Goal: Task Accomplishment & Management: Manage account settings

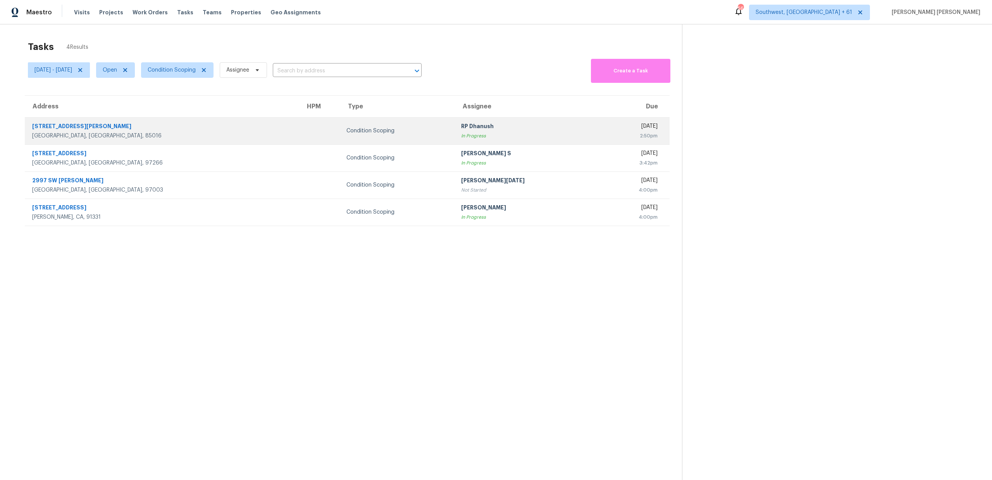
click at [470, 134] on div "In Progress" at bounding box center [527, 136] width 132 height 8
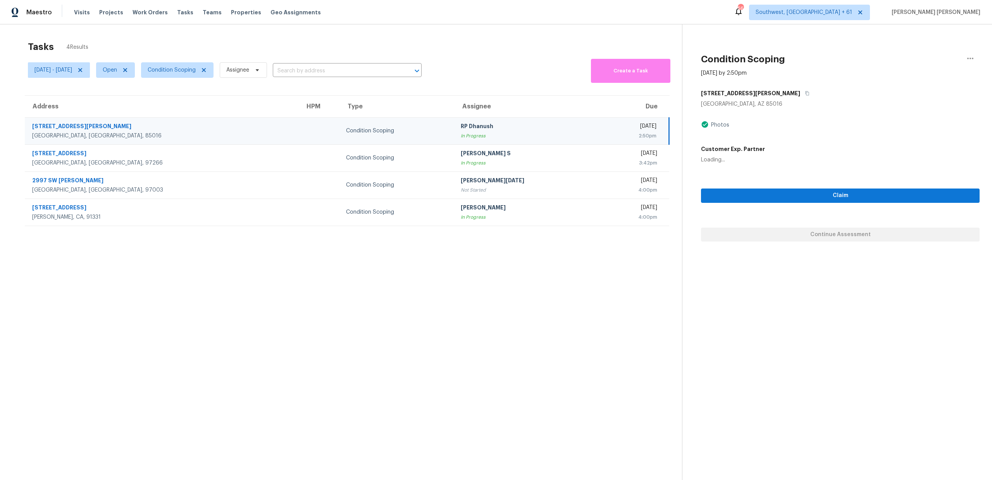
click at [454, 102] on th "Assignee" at bounding box center [526, 107] width 144 height 22
click at [191, 68] on span "Condition Scoping" at bounding box center [172, 70] width 48 height 8
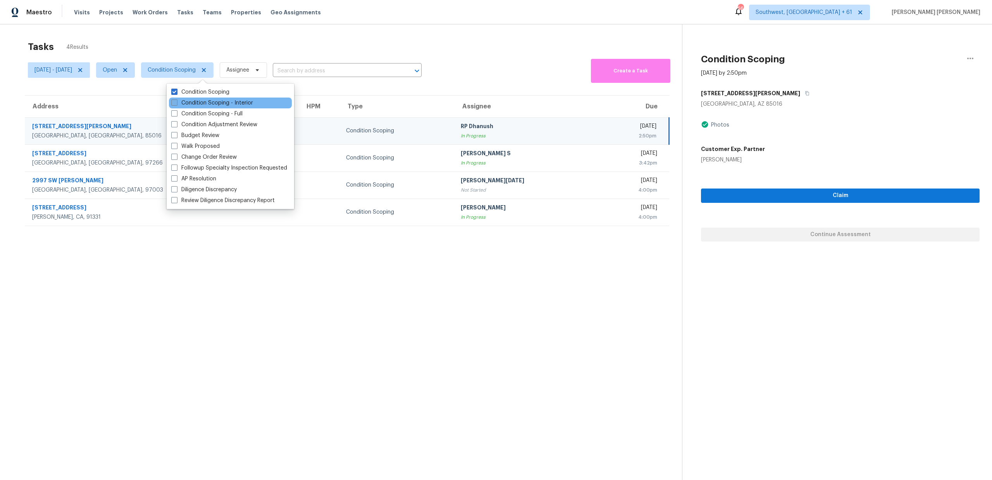
click at [204, 102] on label "Condition Scoping - Interior" at bounding box center [212, 103] width 82 height 8
click at [176, 102] on input "Condition Scoping - Interior" at bounding box center [173, 101] width 5 height 5
checkbox input "true"
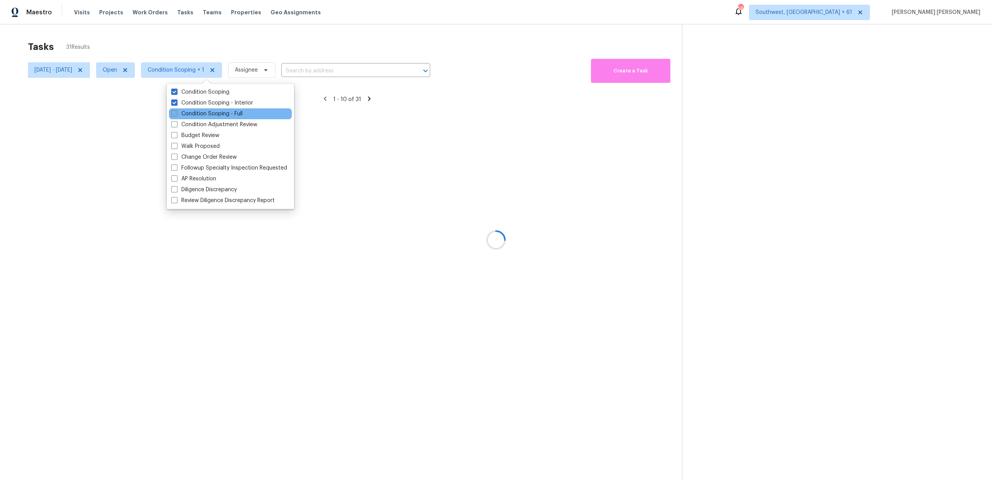
click at [200, 111] on label "Condition Scoping - Full" at bounding box center [206, 114] width 71 height 8
click at [176, 111] on input "Condition Scoping - Full" at bounding box center [173, 112] width 5 height 5
checkbox input "true"
click at [210, 95] on label "Condition Scoping" at bounding box center [200, 92] width 58 height 8
click at [176, 93] on input "Condition Scoping" at bounding box center [173, 90] width 5 height 5
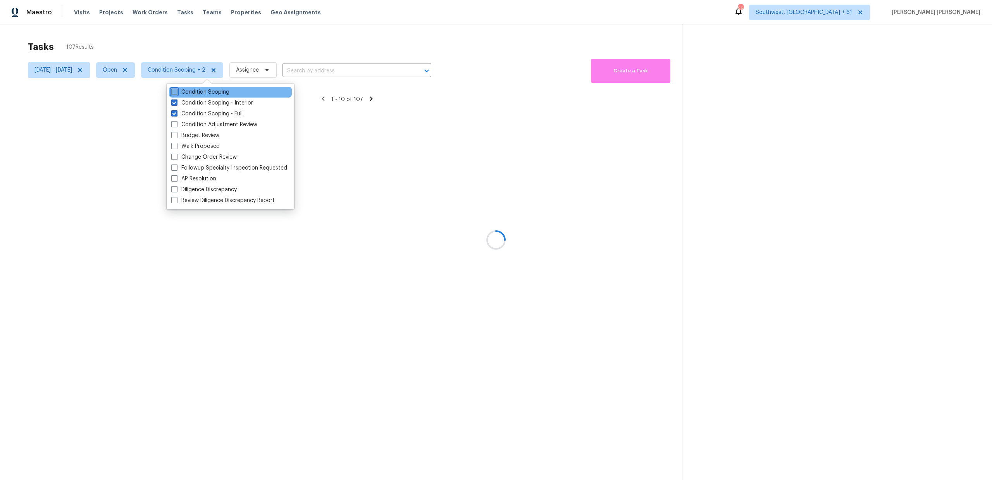
checkbox input "false"
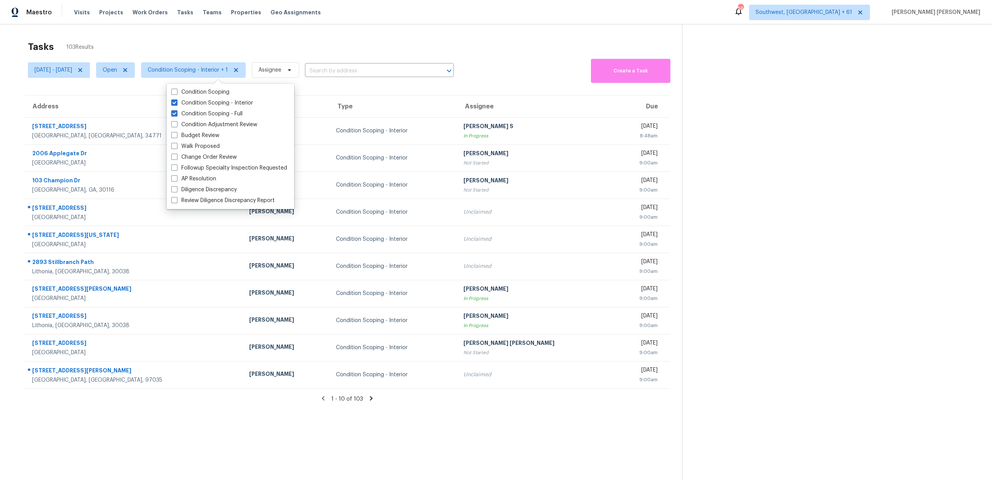
click at [245, 32] on div "Tasks 103 Results [DATE] - [DATE] Open Condition Scoping - Interior + 1 Assigne…" at bounding box center [496, 264] width 992 height 480
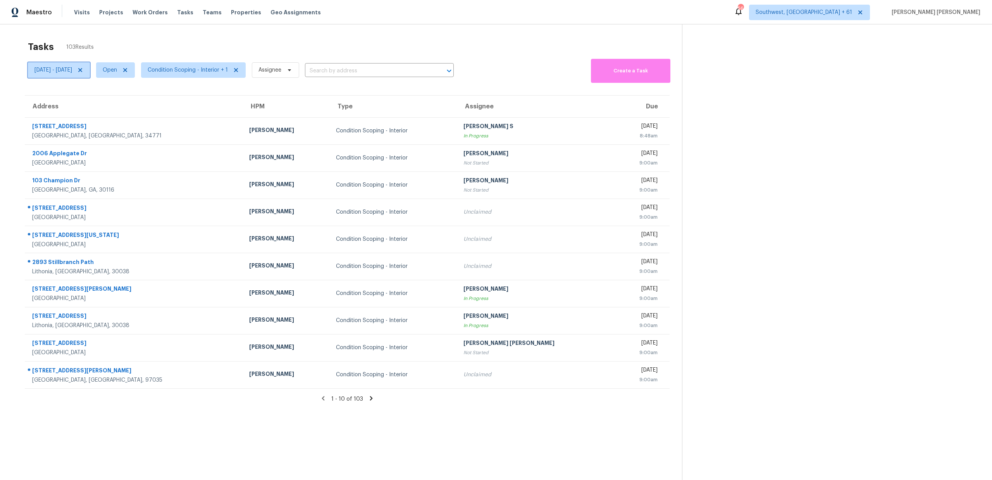
click at [83, 69] on icon at bounding box center [80, 70] width 6 height 6
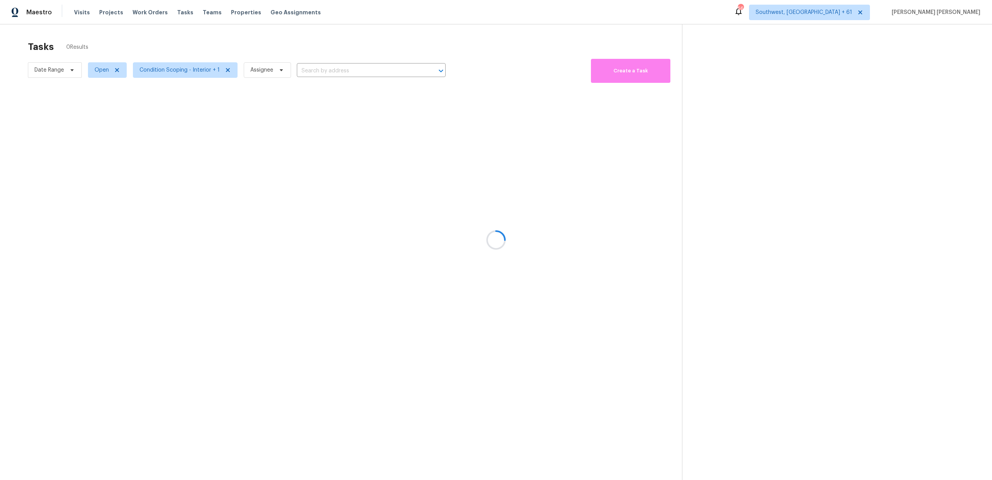
click at [159, 46] on div at bounding box center [496, 240] width 992 height 480
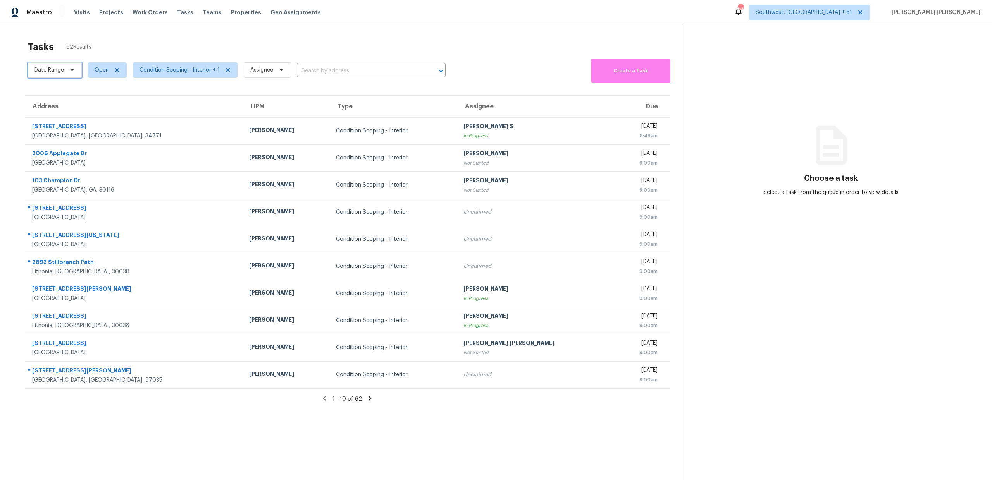
click at [50, 68] on span "Date Range" at bounding box center [48, 70] width 29 height 8
select select "8"
select select "2025"
select select "9"
select select "2025"
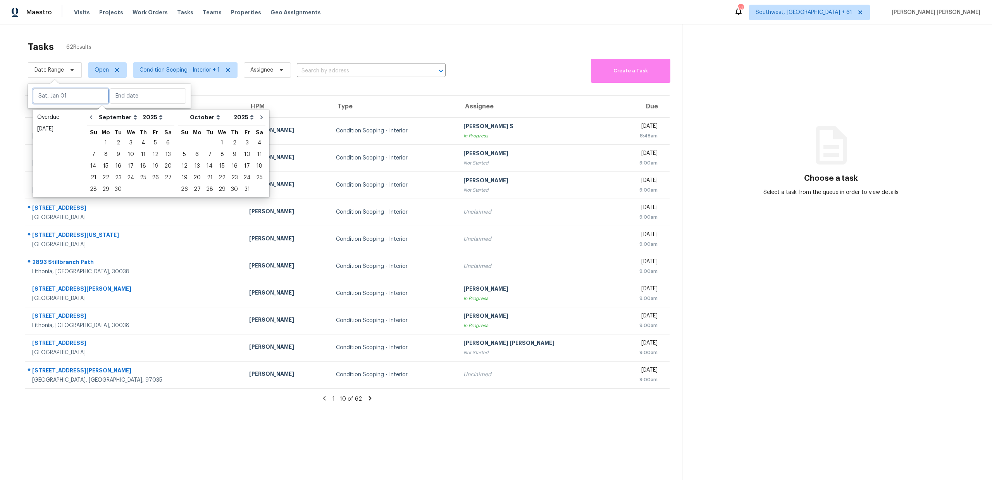
click at [62, 94] on input "text" at bounding box center [71, 95] width 76 height 15
click at [139, 165] on div "18" at bounding box center [143, 166] width 12 height 11
type input "Thu, Sep 18"
click at [139, 165] on div "18" at bounding box center [143, 166] width 12 height 11
type input "Thu, Sep 18"
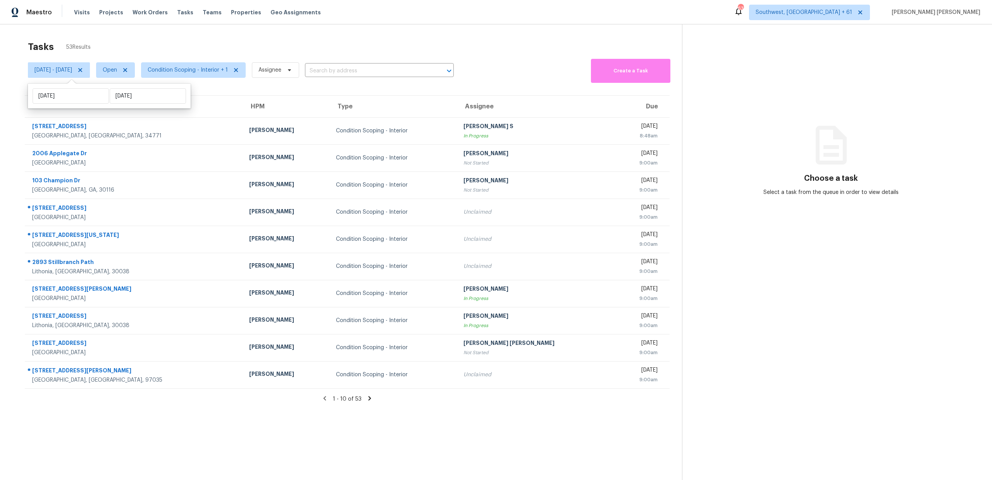
click at [233, 49] on div "Tasks 53 Results" at bounding box center [355, 47] width 654 height 20
click at [85, 76] on span "[DATE] - [DATE]" at bounding box center [59, 69] width 62 height 15
click at [83, 96] on input "Thu, Sep 18" at bounding box center [71, 95] width 76 height 15
select select "8"
select select "2025"
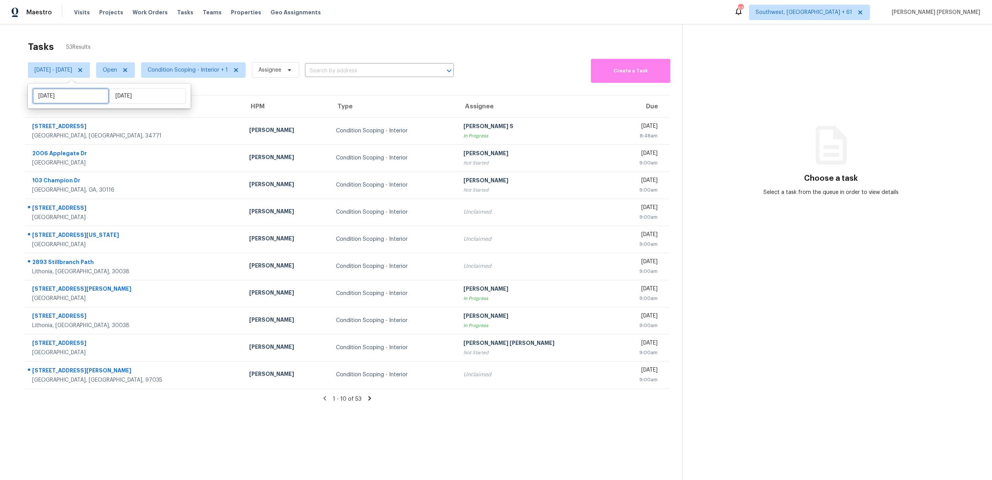
select select "9"
select select "2025"
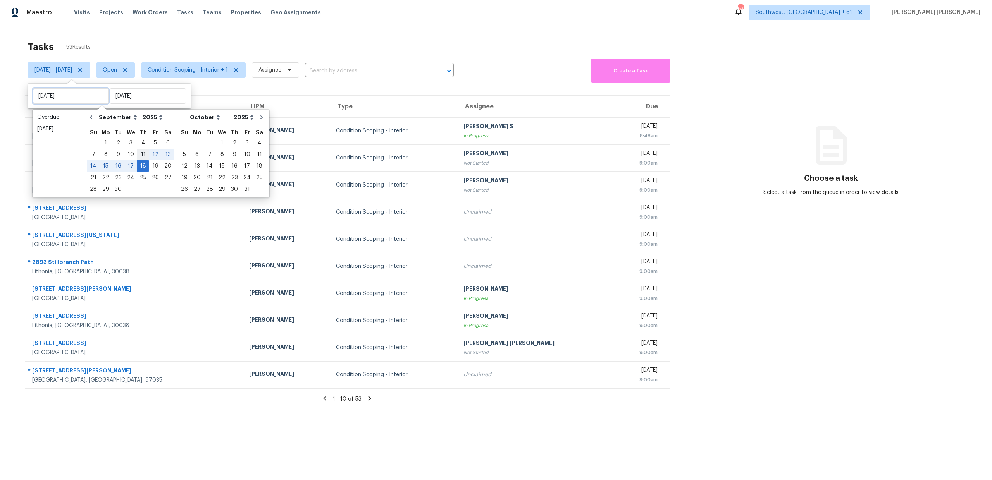
type input "Thu, Sep 11"
click at [150, 164] on div "19" at bounding box center [155, 166] width 12 height 11
type input "Fri, Sep 19"
type input "Thu, Sep 18"
click at [150, 164] on div "19" at bounding box center [155, 166] width 12 height 11
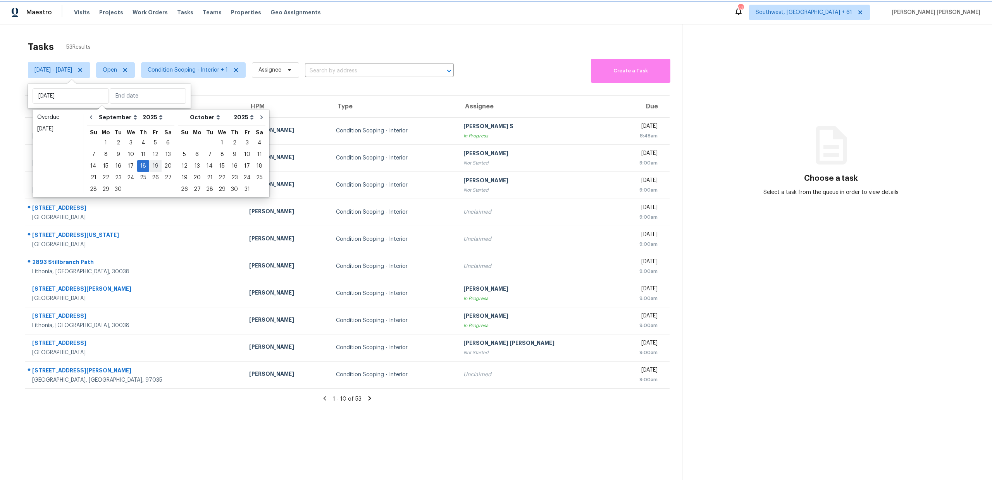
type input "Fri, Sep 19"
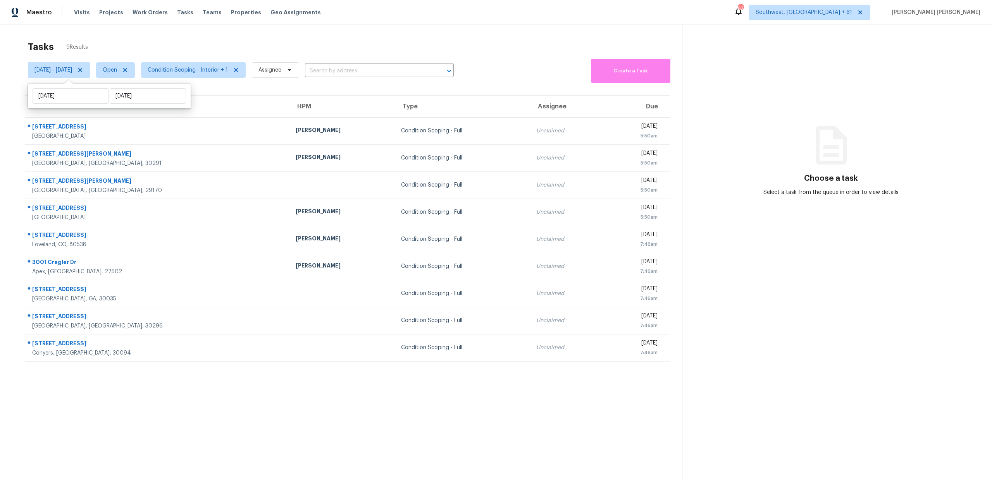
click at [208, 54] on div "Tasks 9 Results" at bounding box center [355, 47] width 654 height 20
click at [205, 71] on span "Condition Scoping - Interior + 1" at bounding box center [188, 70] width 80 height 8
click at [66, 75] on span "Fri, Sep 19 - Fri, Sep 19" at bounding box center [59, 69] width 62 height 15
select select "8"
select select "2025"
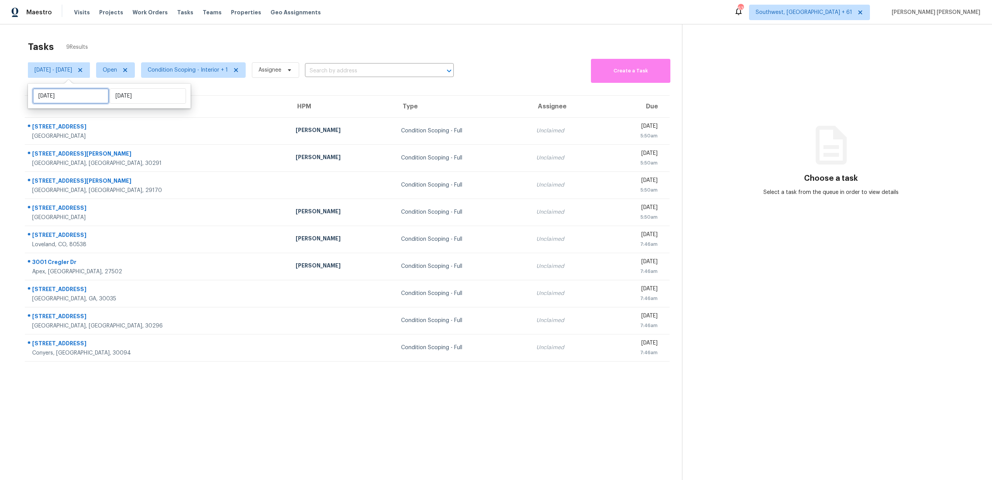
select select "9"
select select "2025"
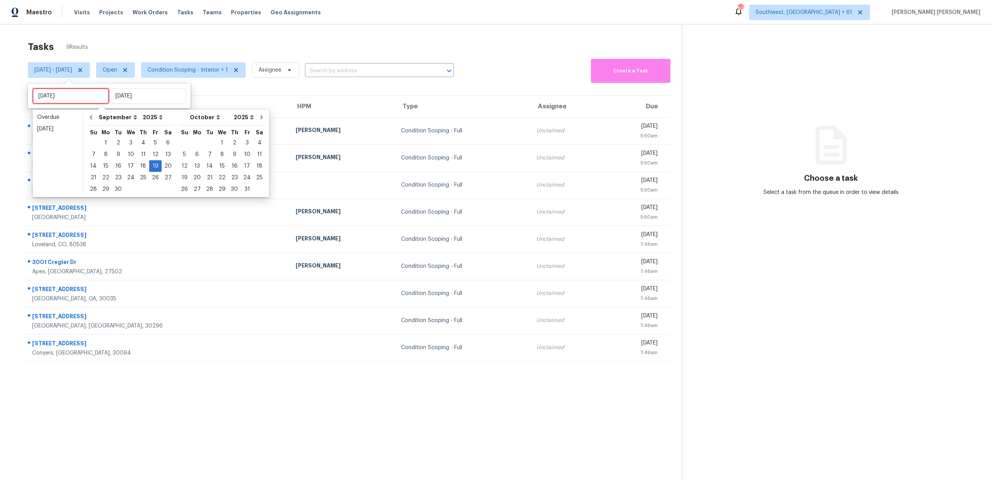
click at [66, 98] on input "Fri, Sep 19" at bounding box center [71, 95] width 76 height 15
click at [139, 166] on div "18" at bounding box center [143, 166] width 12 height 11
type input "Thu, Sep 18"
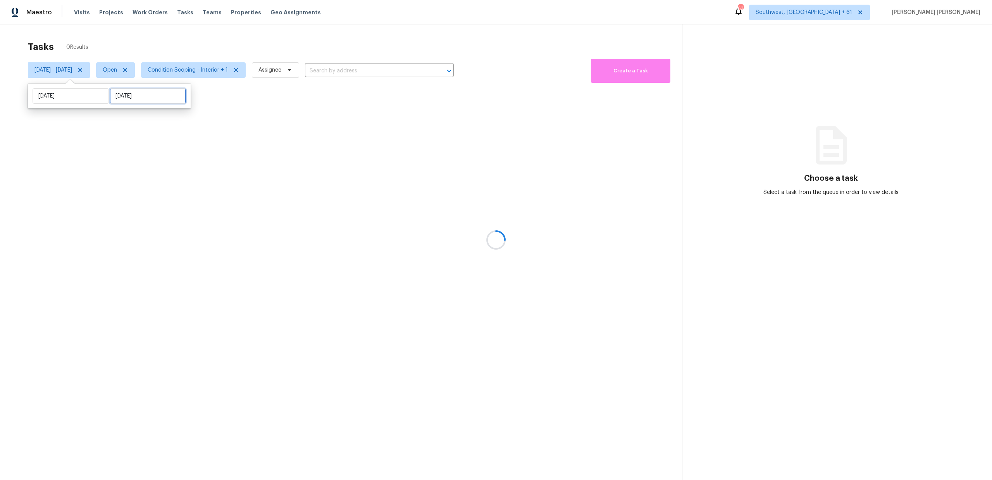
select select "8"
select select "2025"
select select "9"
select select "2025"
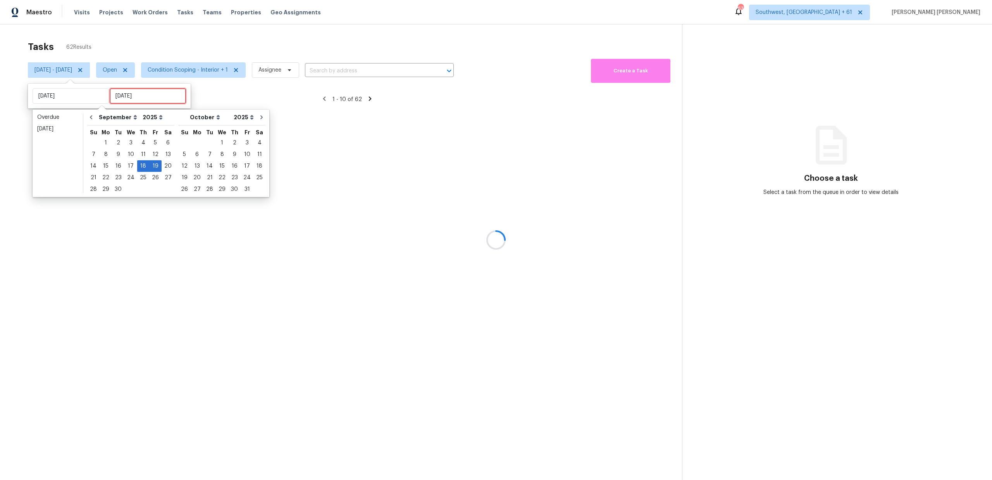
click at [129, 102] on input "Fri, Sep 19" at bounding box center [148, 95] width 76 height 15
type input "Thu, Sep 11"
type input "Thu, Sep 18"
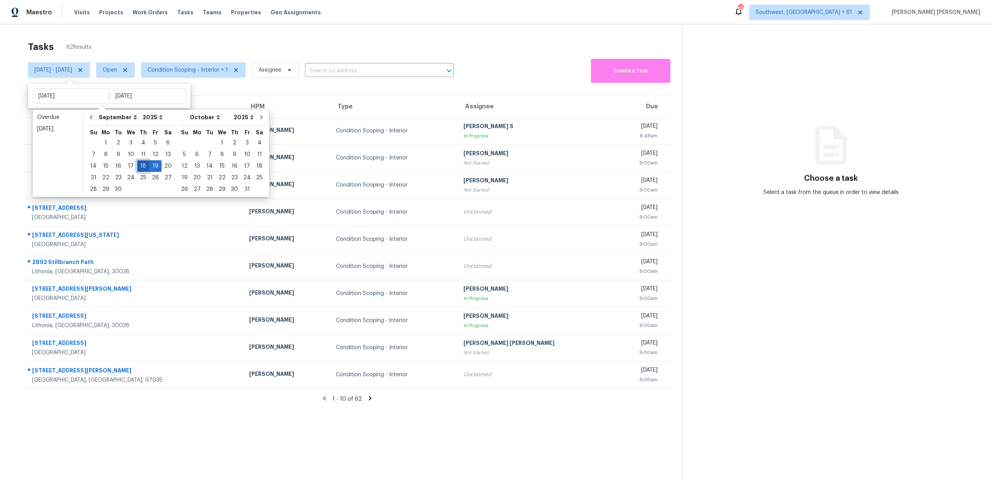
click at [143, 169] on div "18" at bounding box center [143, 166] width 12 height 11
type input "Thu, Sep 18"
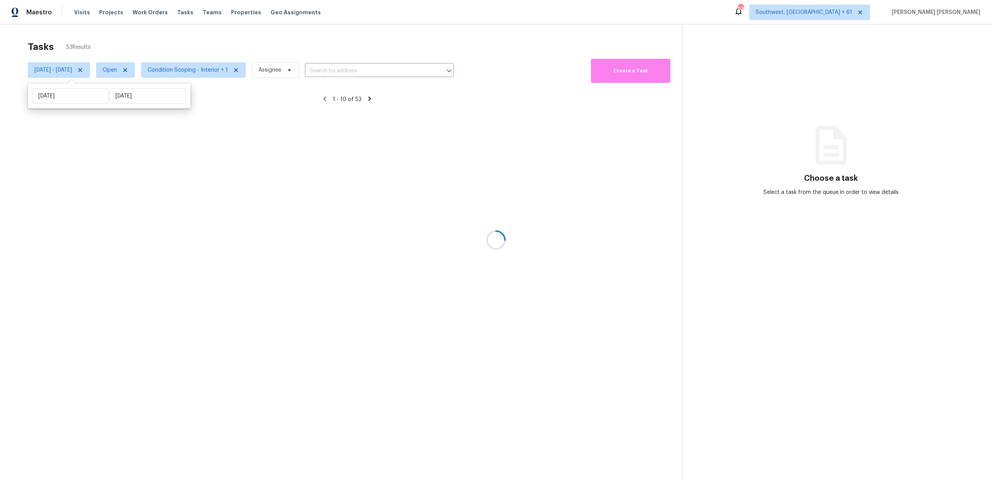
click at [194, 74] on div at bounding box center [496, 240] width 992 height 480
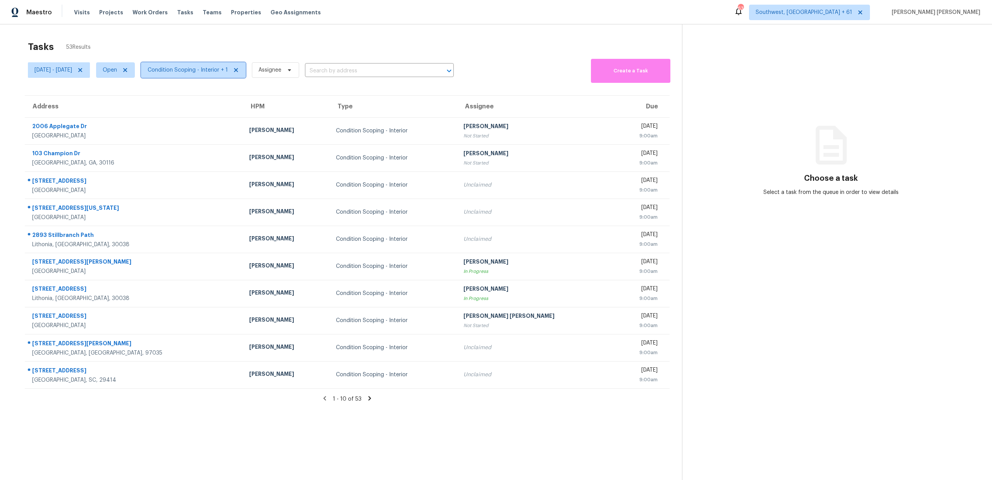
click at [208, 66] on span "Condition Scoping - Interior + 1" at bounding box center [188, 70] width 80 height 8
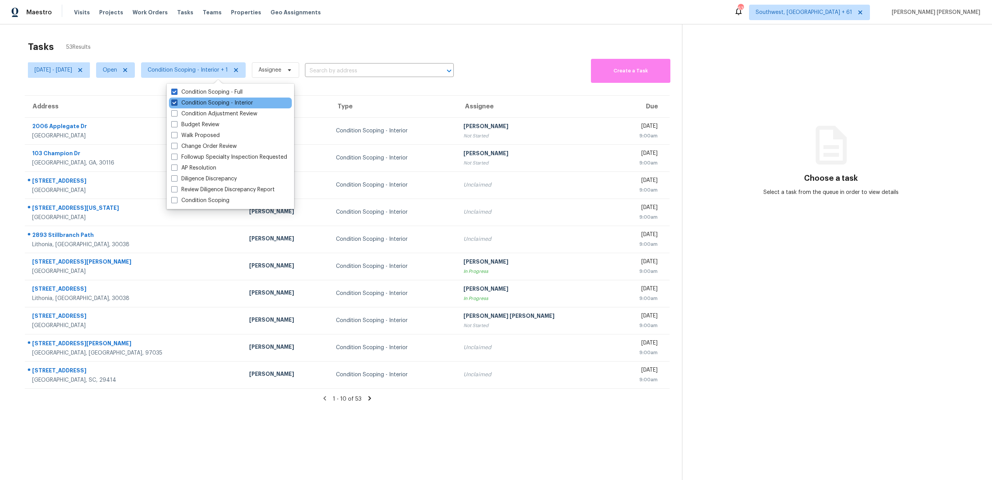
click at [200, 102] on label "Condition Scoping - Interior" at bounding box center [212, 103] width 82 height 8
click at [176, 102] on input "Condition Scoping - Interior" at bounding box center [173, 101] width 5 height 5
checkbox input "false"
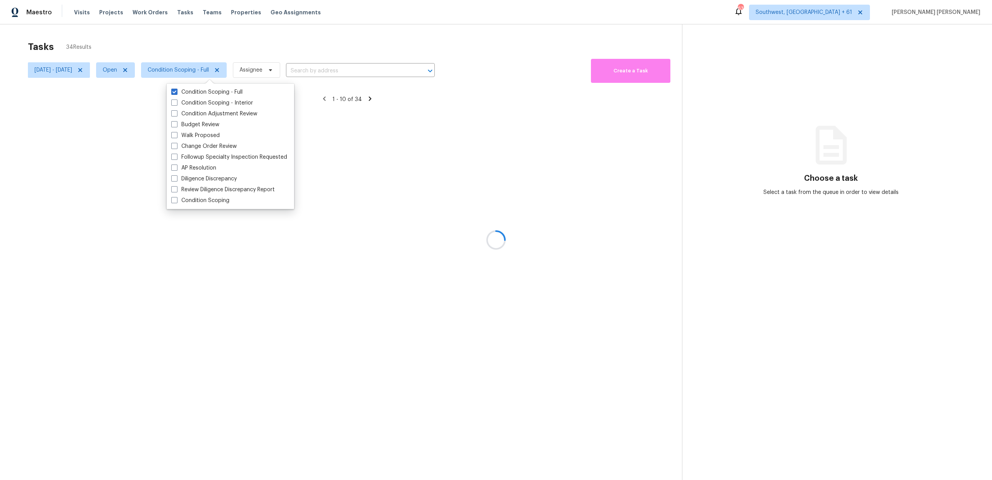
click at [208, 72] on div at bounding box center [496, 240] width 992 height 480
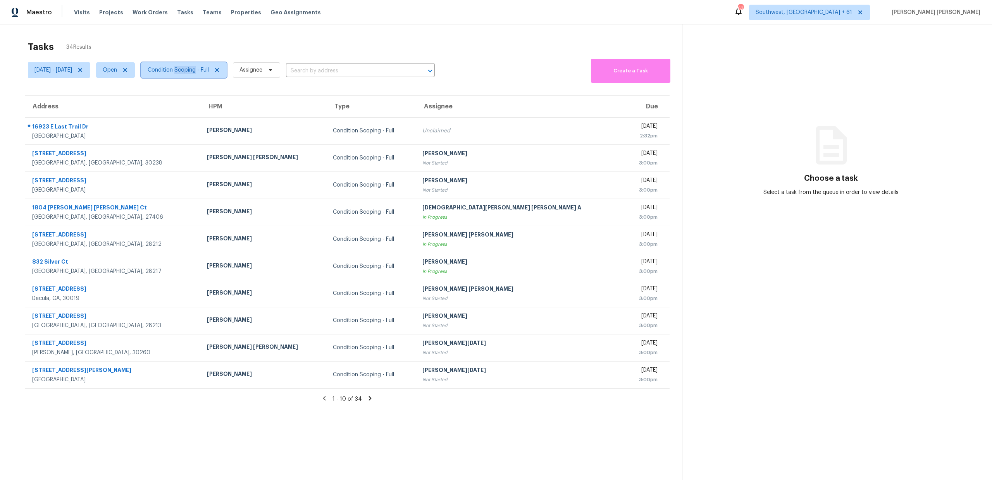
click at [208, 72] on span "Condition Scoping - Full" at bounding box center [178, 70] width 61 height 8
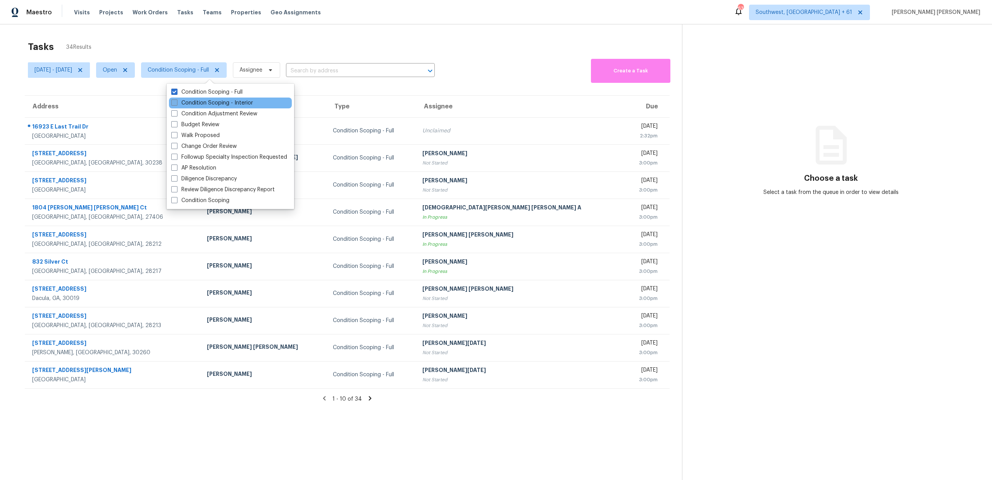
click at [198, 103] on label "Condition Scoping - Interior" at bounding box center [212, 103] width 82 height 8
click at [176, 103] on input "Condition Scoping - Interior" at bounding box center [173, 101] width 5 height 5
checkbox input "true"
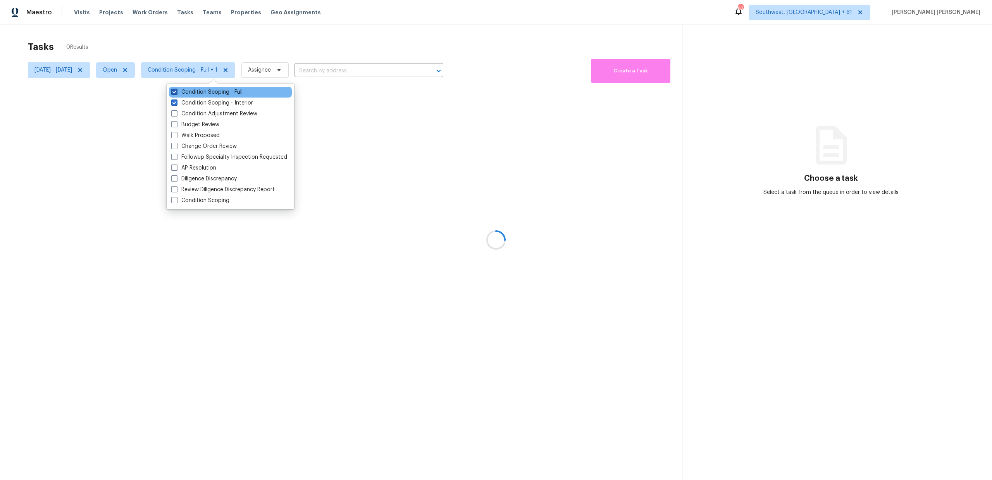
click at [206, 93] on label "Condition Scoping - Full" at bounding box center [206, 92] width 71 height 8
click at [176, 93] on input "Condition Scoping - Full" at bounding box center [173, 90] width 5 height 5
checkbox input "false"
